Goal: Transaction & Acquisition: Download file/media

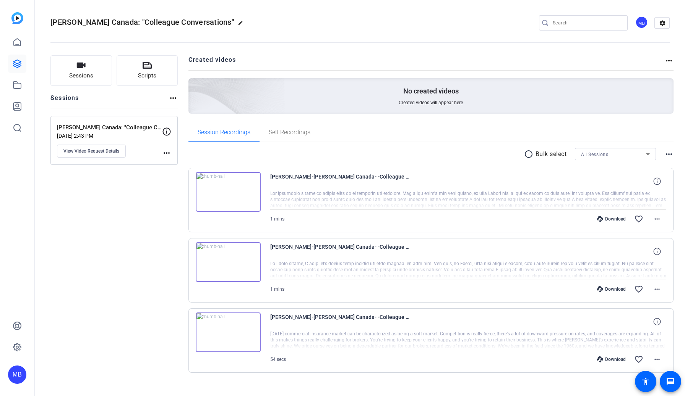
scroll to position [11, 0]
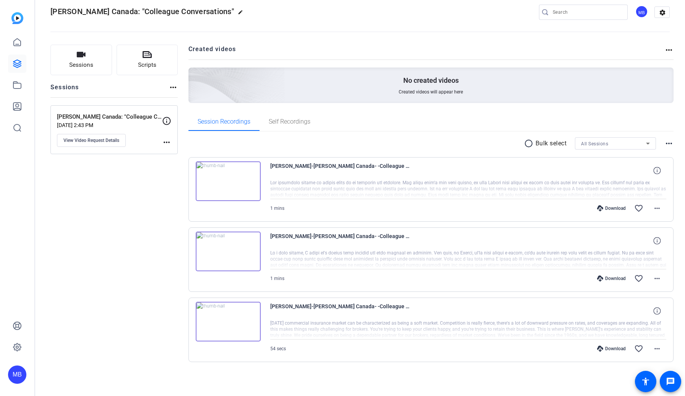
click at [545, 143] on p "Bulk select" at bounding box center [550, 143] width 31 height 9
click at [524, 143] on mat-icon "radio_button_unchecked" at bounding box center [529, 143] width 11 height 9
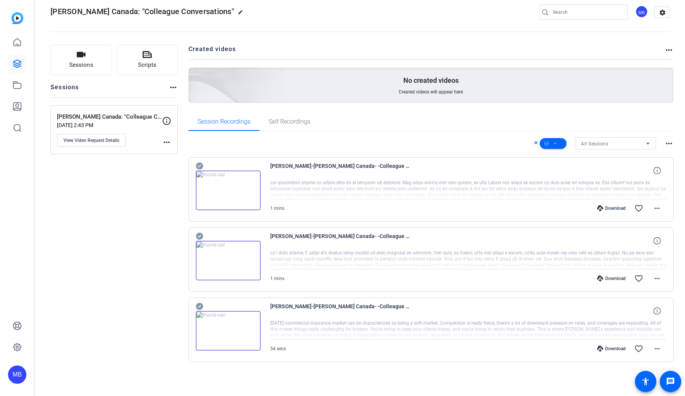
scroll to position [0, 0]
click at [553, 144] on span at bounding box center [552, 143] width 27 height 18
click at [558, 153] on span "Select All" at bounding box center [561, 155] width 40 height 9
click at [564, 185] on span "Download MP4" at bounding box center [561, 184] width 40 height 9
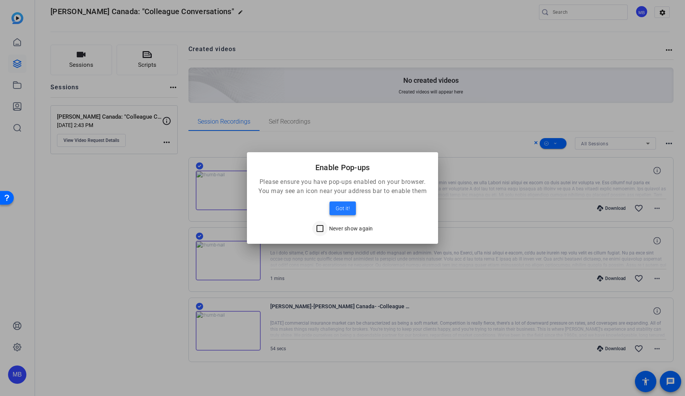
drag, startPoint x: 351, startPoint y: 212, endPoint x: 328, endPoint y: 228, distance: 28.3
click at [320, 226] on mat-dialog-content "Please ensure you have pop-ups enabled on your browser. You may see an icon nea…" at bounding box center [342, 211] width 191 height 66
click at [325, 230] on input "Never show again" at bounding box center [319, 228] width 15 height 15
checkbox input "true"
click at [347, 212] on span "Got it!" at bounding box center [342, 208] width 14 height 9
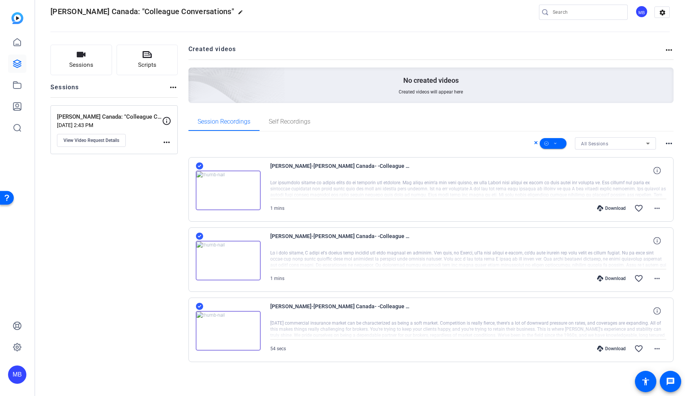
click at [153, 12] on span "[PERSON_NAME] Canada: "Colleague Conversations"" at bounding box center [141, 11] width 183 height 9
click at [19, 87] on icon at bounding box center [17, 85] width 9 height 9
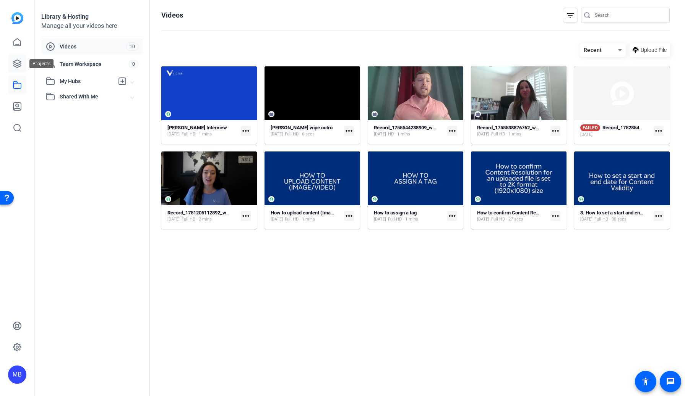
click at [15, 63] on icon at bounding box center [17, 63] width 9 height 9
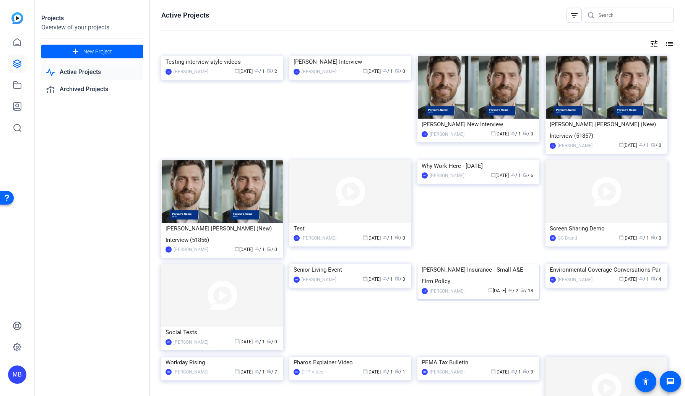
click at [476, 264] on img at bounding box center [478, 264] width 122 height 0
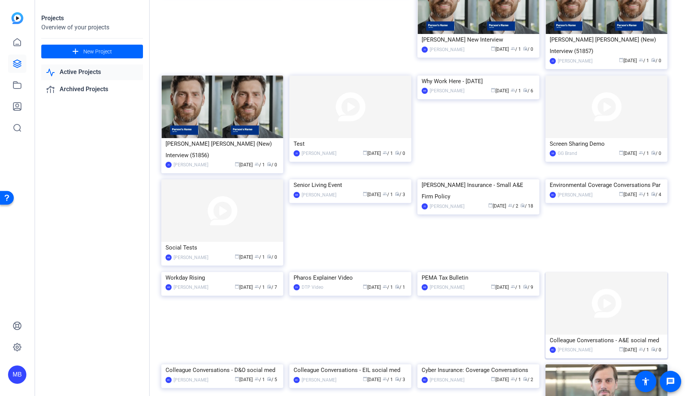
scroll to position [188, 0]
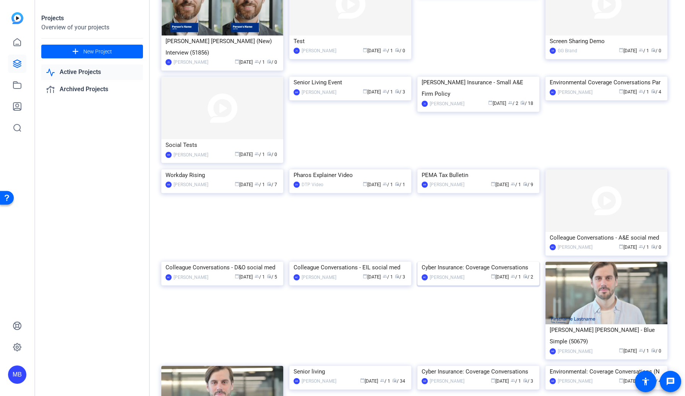
click at [467, 262] on img at bounding box center [478, 262] width 122 height 0
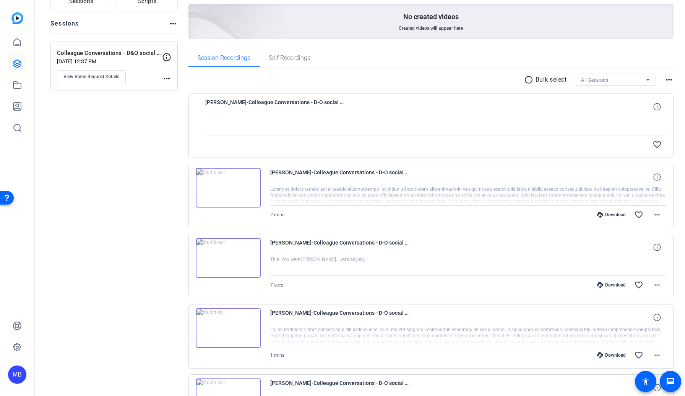
scroll to position [54, 0]
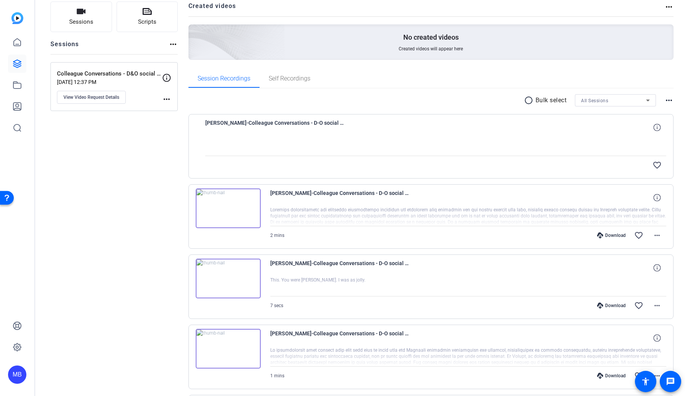
click at [537, 94] on div "radio_button_unchecked Bulk select All Sessions more_horiz Andrew Huxley-Collea…" at bounding box center [430, 287] width 485 height 396
click at [525, 104] on mat-icon "radio_button_unchecked" at bounding box center [529, 100] width 11 height 9
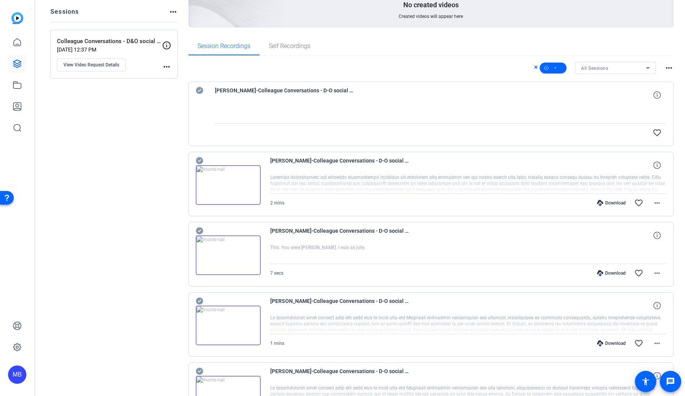
scroll to position [72, 0]
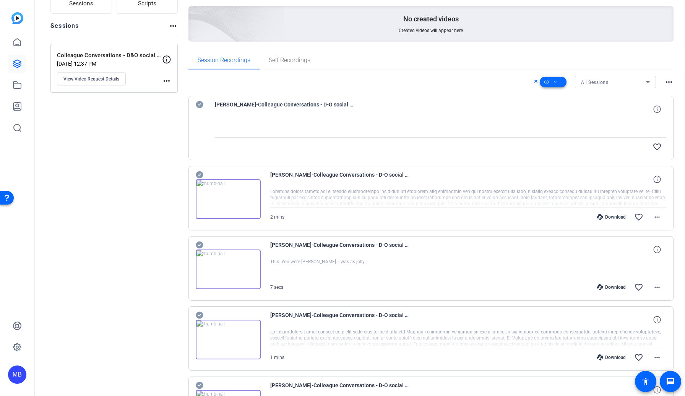
click at [553, 81] on icon at bounding box center [555, 83] width 4 height 10
click at [556, 96] on span "Select All" at bounding box center [561, 93] width 40 height 9
click at [440, 122] on div at bounding box center [342, 198] width 685 height 396
click at [555, 86] on span at bounding box center [552, 82] width 27 height 18
click at [564, 124] on span "Download MP4" at bounding box center [561, 122] width 40 height 9
